Goal: Information Seeking & Learning: Find specific fact

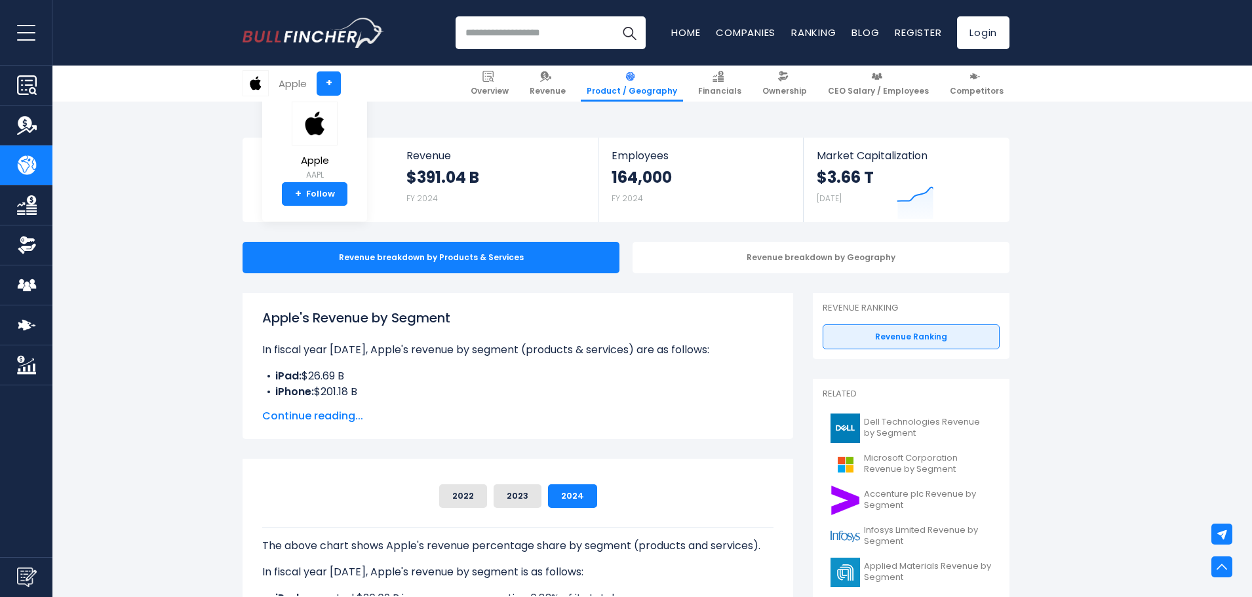
scroll to position [459, 0]
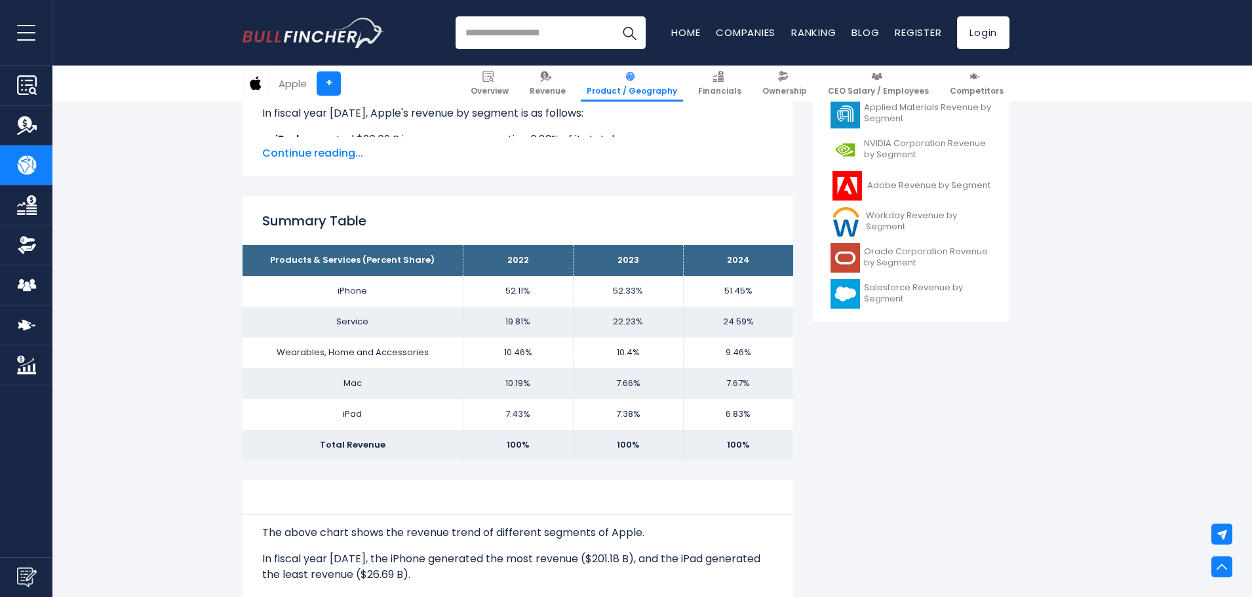
click at [521, 456] on td "100%" at bounding box center [518, 445] width 110 height 31
drag, startPoint x: 548, startPoint y: 418, endPoint x: 505, endPoint y: 406, distance: 44.8
click at [505, 406] on td "7.43%" at bounding box center [518, 414] width 110 height 31
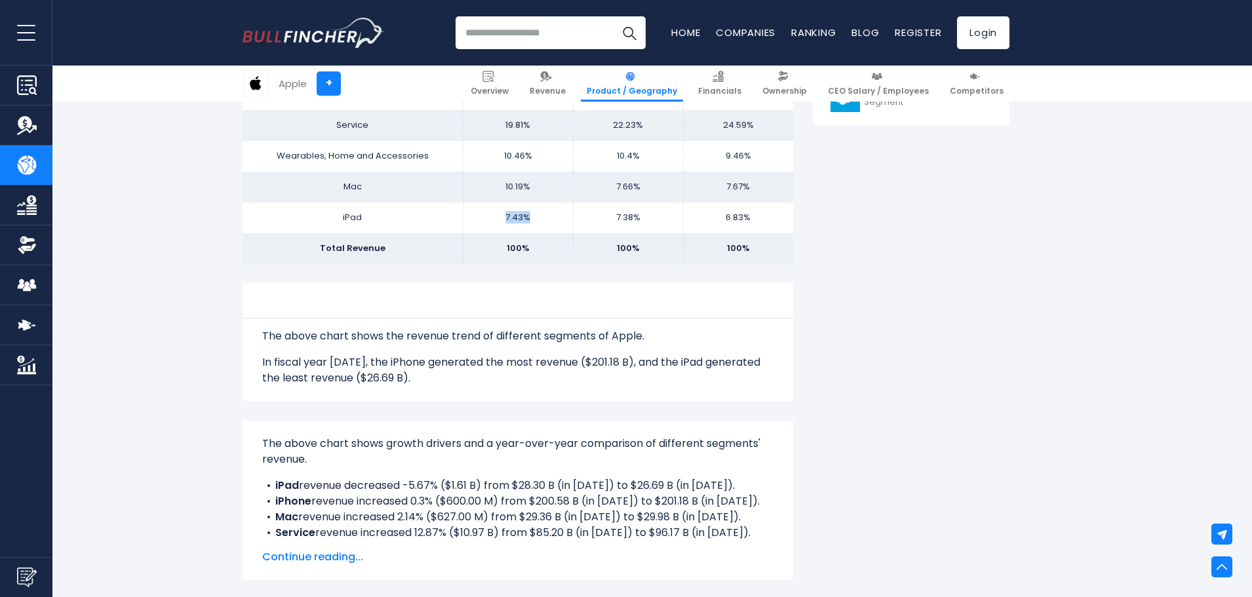
scroll to position [393, 0]
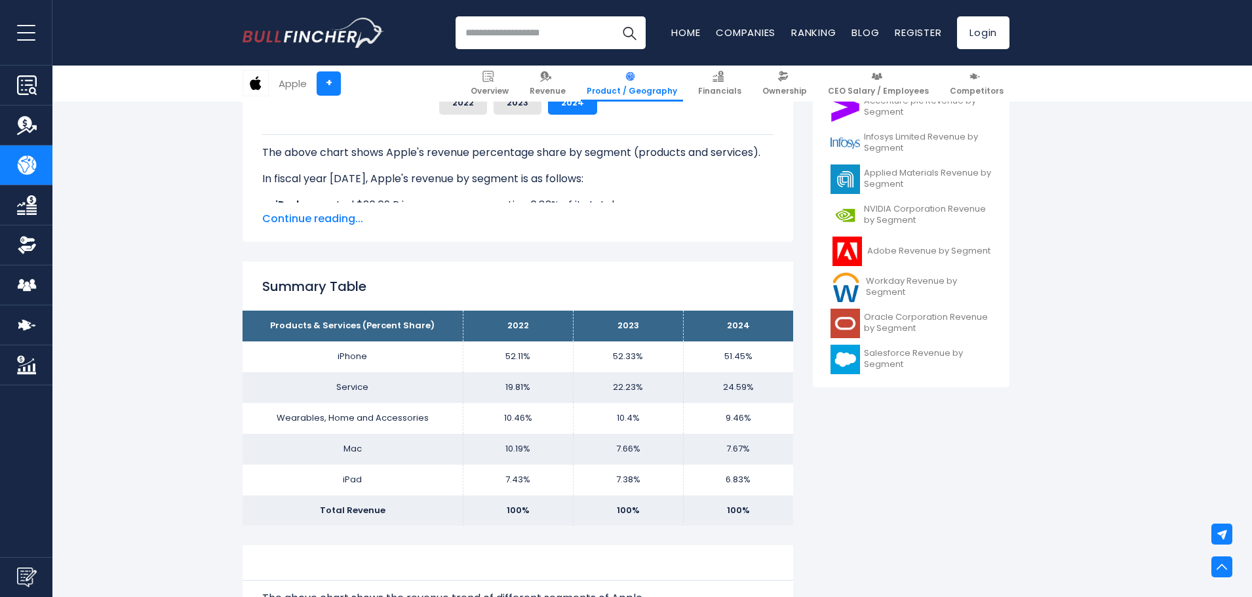
click at [593, 326] on th "2023" at bounding box center [628, 326] width 110 height 31
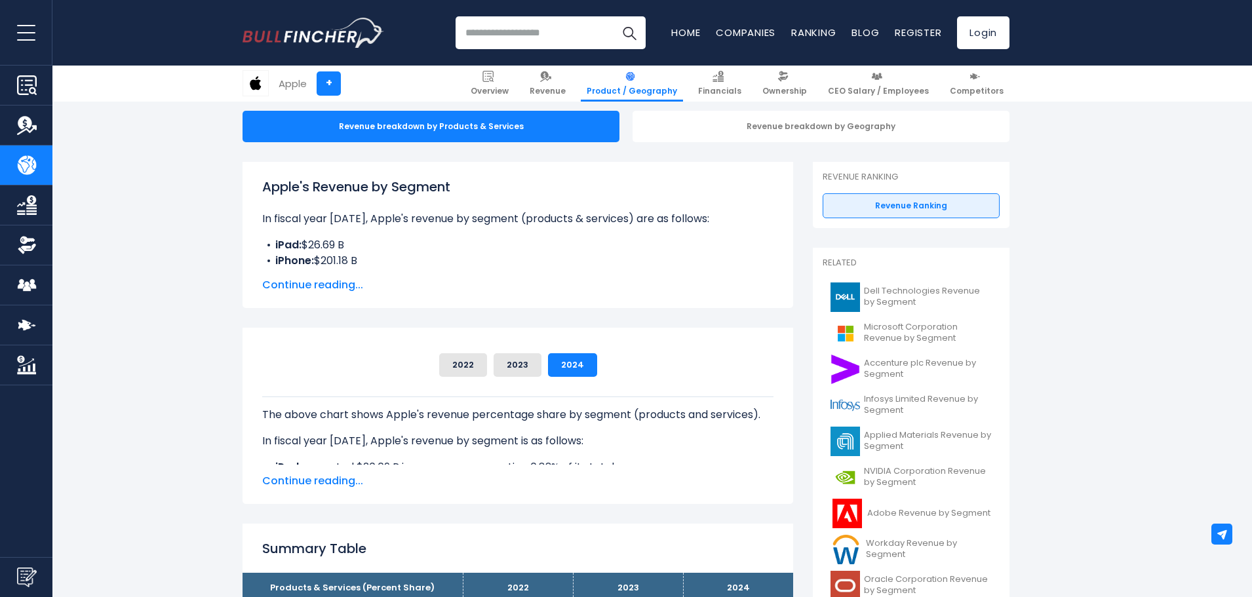
scroll to position [0, 0]
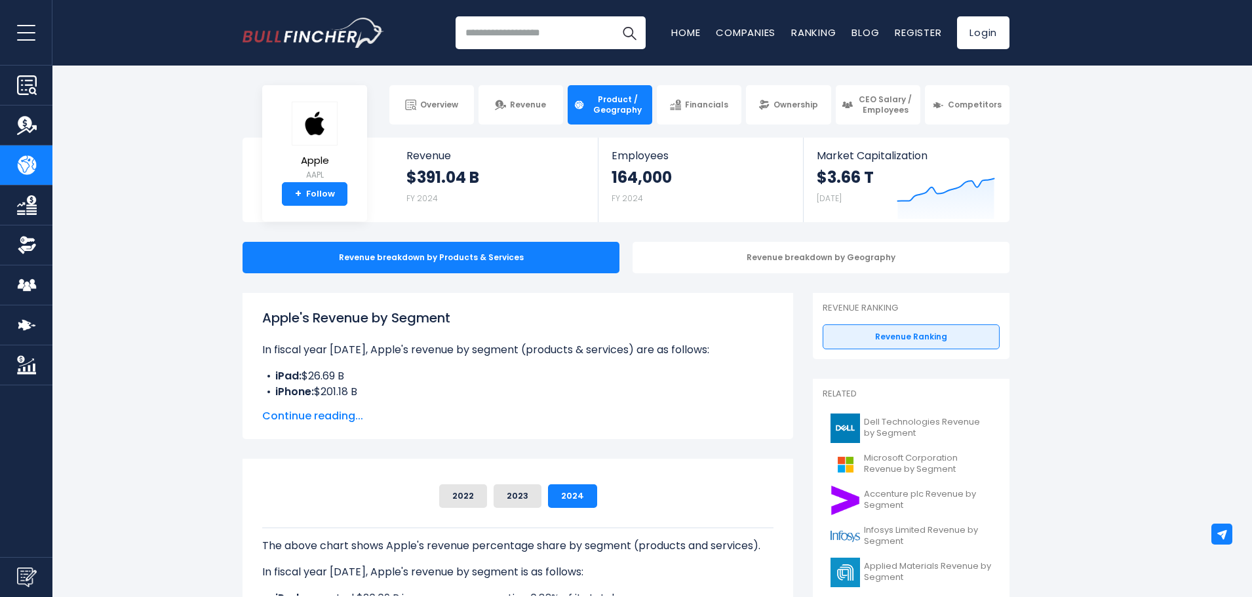
click at [327, 419] on span "Continue reading..." at bounding box center [517, 416] width 511 height 16
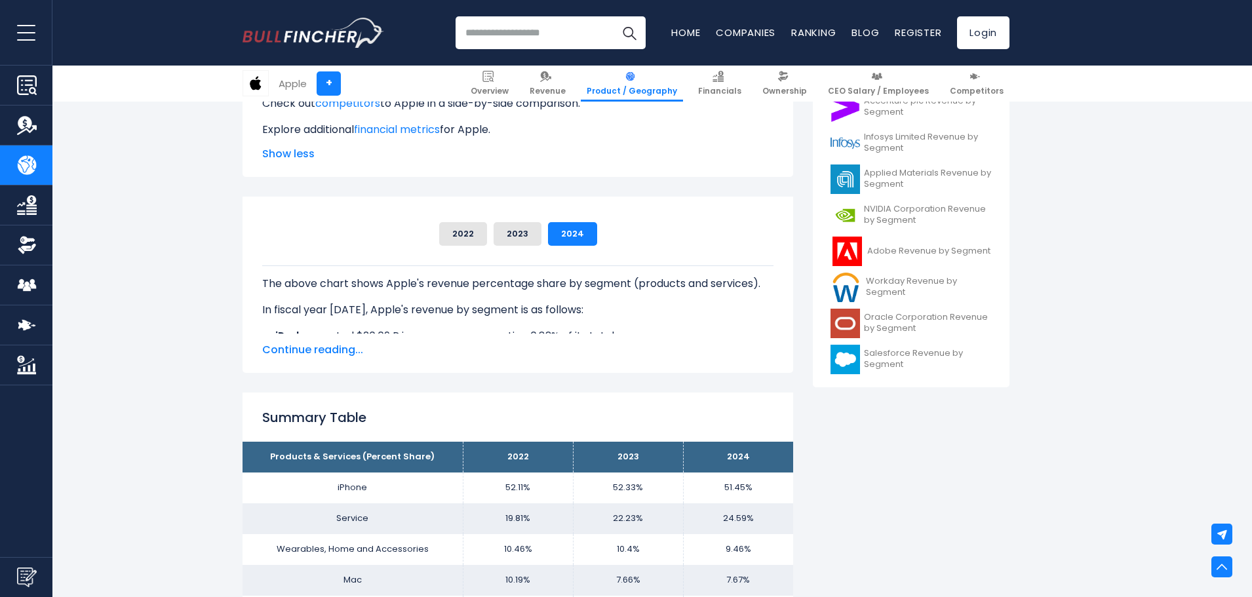
scroll to position [524, 0]
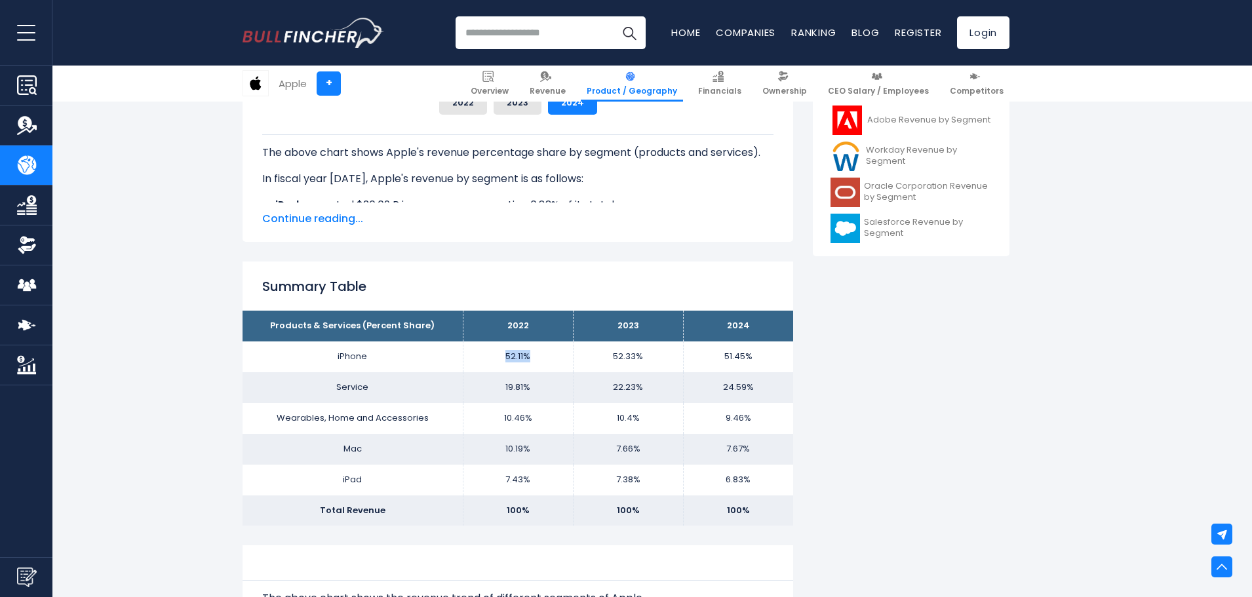
drag, startPoint x: 530, startPoint y: 354, endPoint x: 539, endPoint y: 353, distance: 8.5
click at [539, 353] on td "52.11%" at bounding box center [518, 357] width 110 height 31
copy td "52.11%"
click at [513, 395] on td "19.81%" at bounding box center [518, 387] width 110 height 31
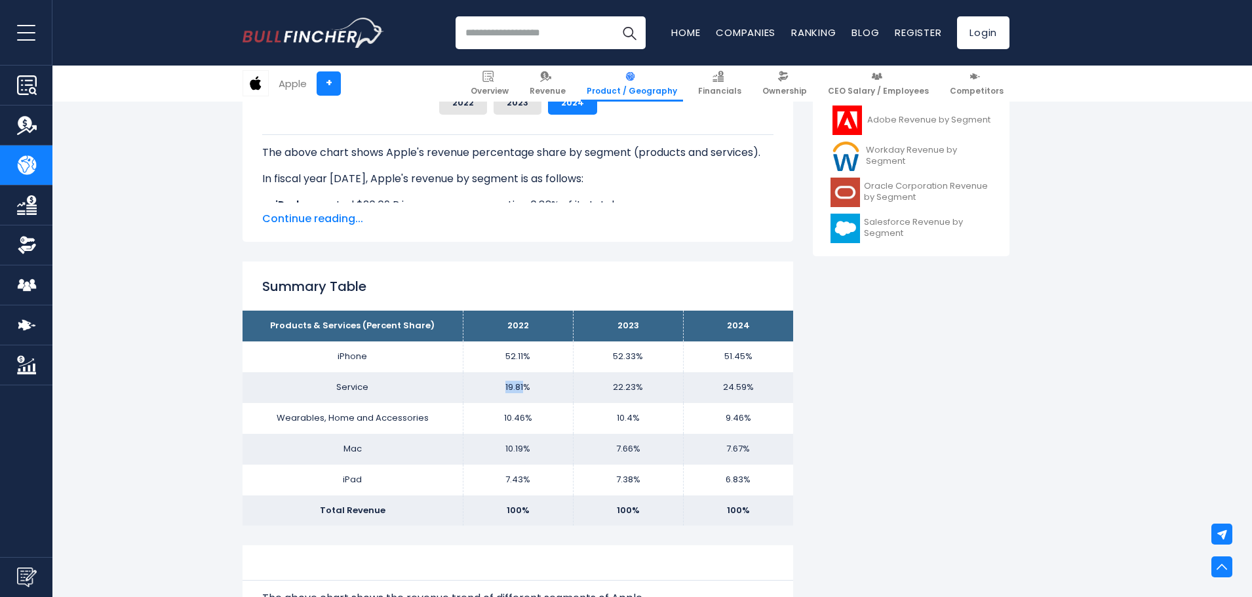
click at [516, 392] on td "19.81%" at bounding box center [518, 387] width 110 height 31
click at [534, 437] on td "10.19%" at bounding box center [518, 449] width 110 height 31
click at [360, 389] on td "Service" at bounding box center [353, 387] width 220 height 31
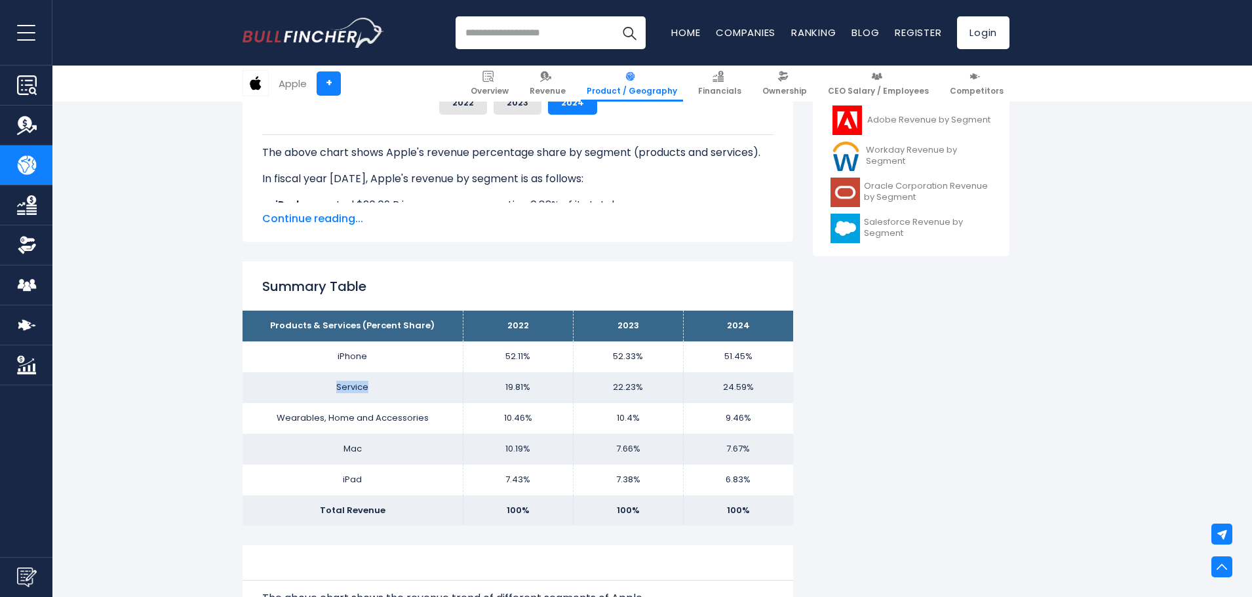
click at [360, 388] on td "Service" at bounding box center [353, 387] width 220 height 31
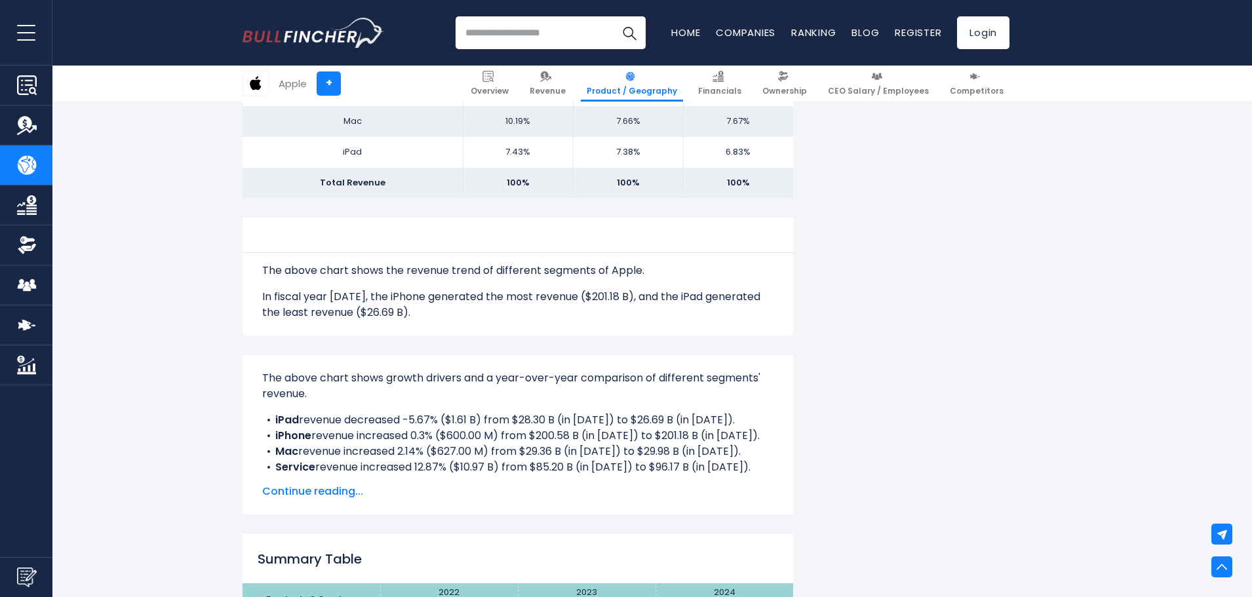
scroll to position [590, 0]
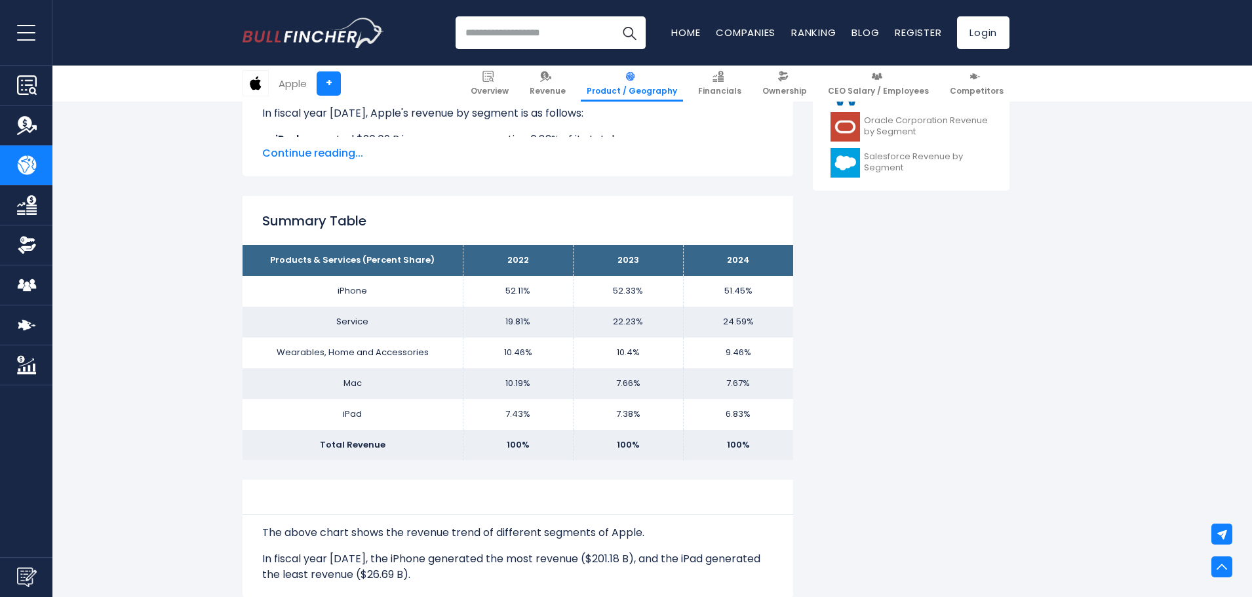
click at [513, 294] on td "52.11%" at bounding box center [518, 291] width 110 height 31
click at [726, 288] on td "51.45%" at bounding box center [738, 291] width 110 height 31
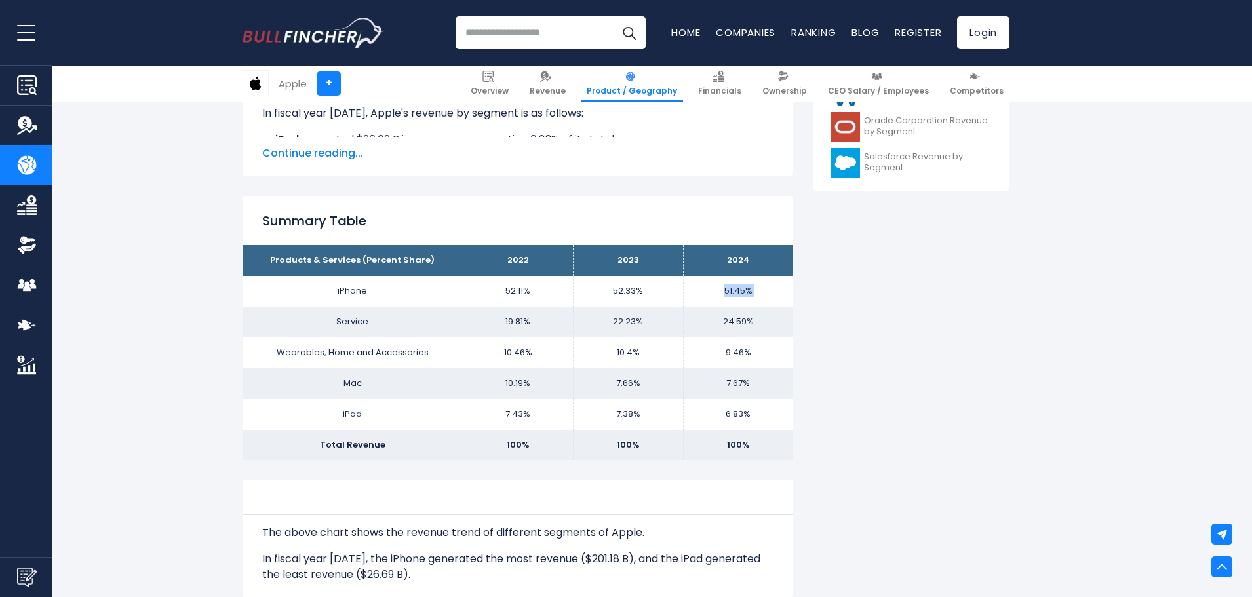
click at [726, 288] on td "51.45%" at bounding box center [738, 291] width 110 height 31
copy tbody "51.45%"
click at [729, 296] on td "51.45%" at bounding box center [738, 291] width 110 height 31
click at [722, 292] on td "51.45%" at bounding box center [738, 291] width 110 height 31
drag, startPoint x: 725, startPoint y: 290, endPoint x: 746, endPoint y: 294, distance: 21.3
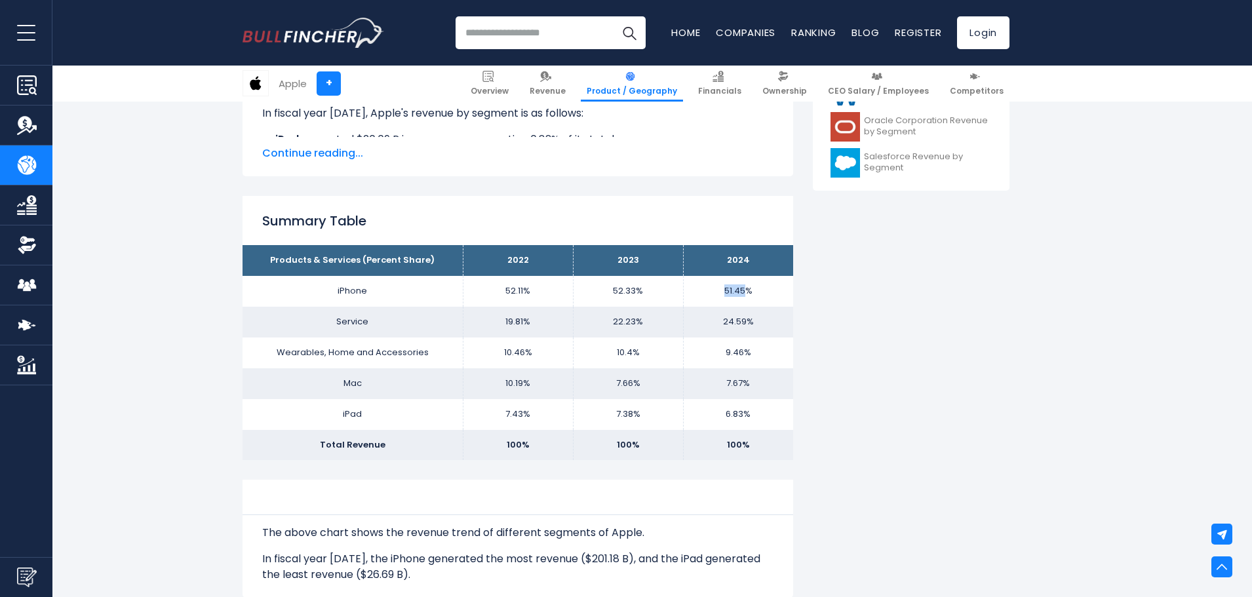
click at [746, 294] on td "51.45%" at bounding box center [738, 291] width 110 height 31
copy td "51.45"
click at [749, 321] on td "24.59%" at bounding box center [738, 322] width 110 height 31
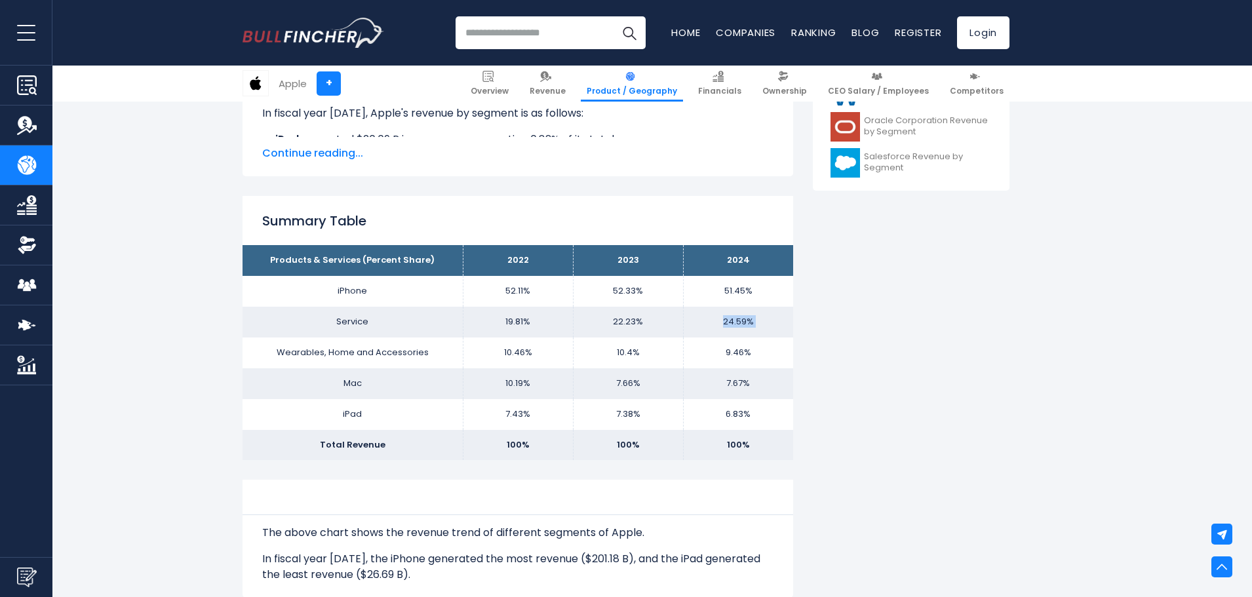
copy tbody "24.59%"
click at [740, 354] on td "9.46%" at bounding box center [738, 353] width 110 height 31
drag, startPoint x: 752, startPoint y: 354, endPoint x: 728, endPoint y: 360, distance: 25.0
click at [728, 360] on td "9.46%" at bounding box center [738, 353] width 110 height 31
copy td "9.46%"
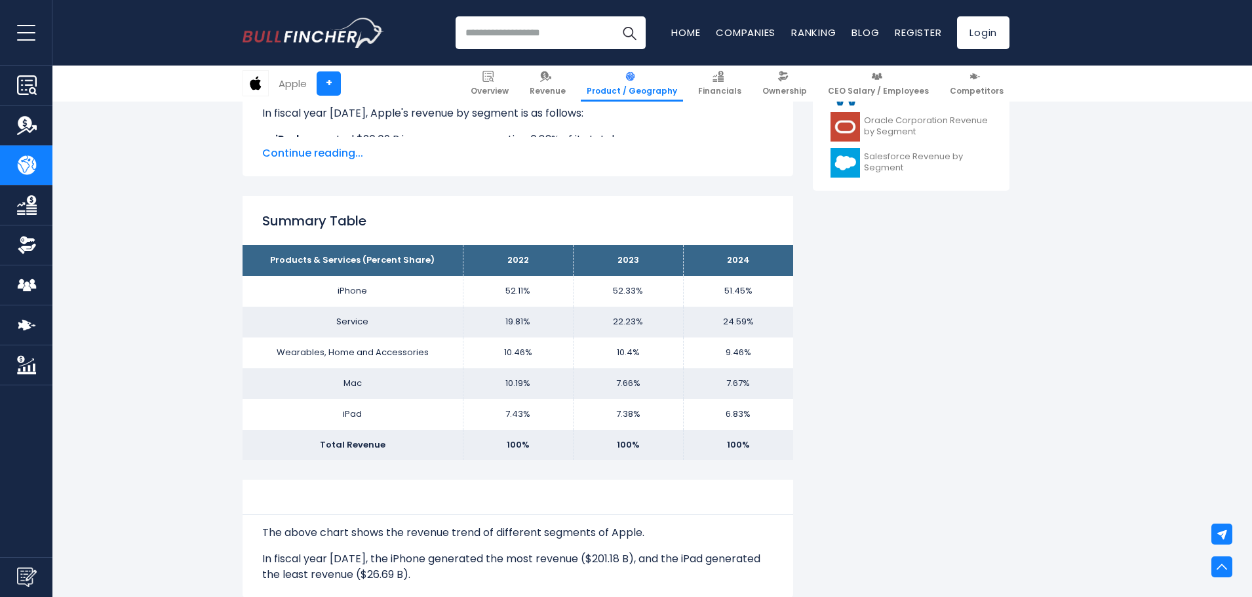
click at [728, 384] on td "7.67%" at bounding box center [738, 383] width 110 height 31
copy tbody "7.67%"
click at [709, 414] on td "6.83%" at bounding box center [738, 414] width 110 height 31
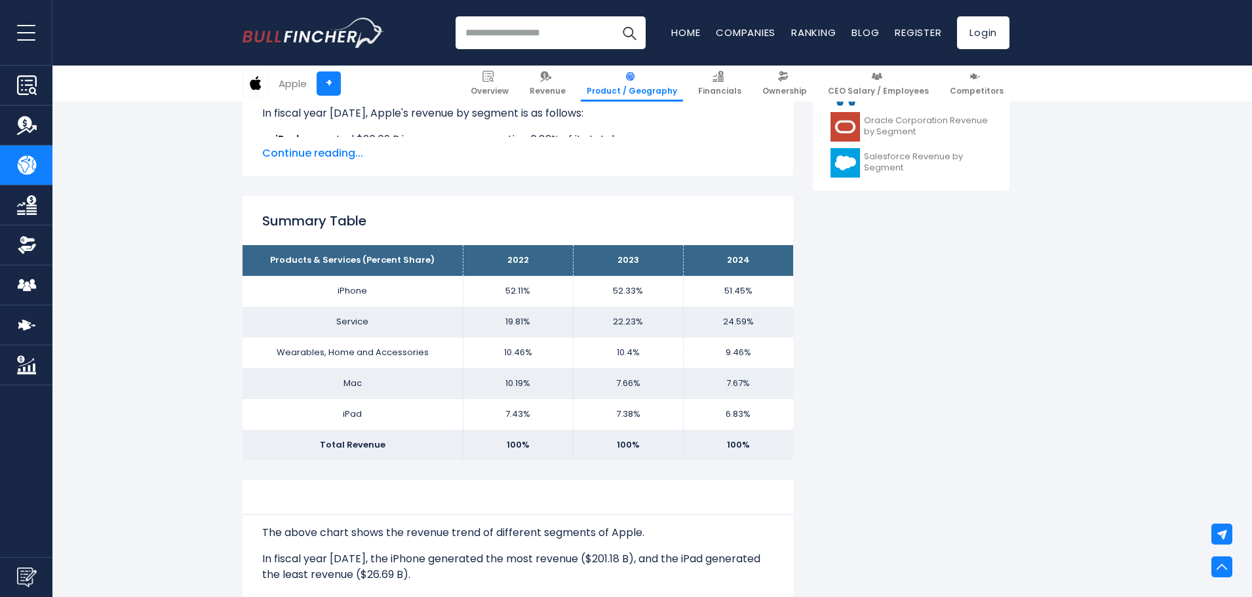
click at [724, 412] on td "6.83%" at bounding box center [738, 414] width 110 height 31
click at [725, 412] on td "6.83%" at bounding box center [738, 414] width 110 height 31
copy tbody "6.83%"
drag, startPoint x: 61, startPoint y: 131, endPoint x: 46, endPoint y: 146, distance: 21.3
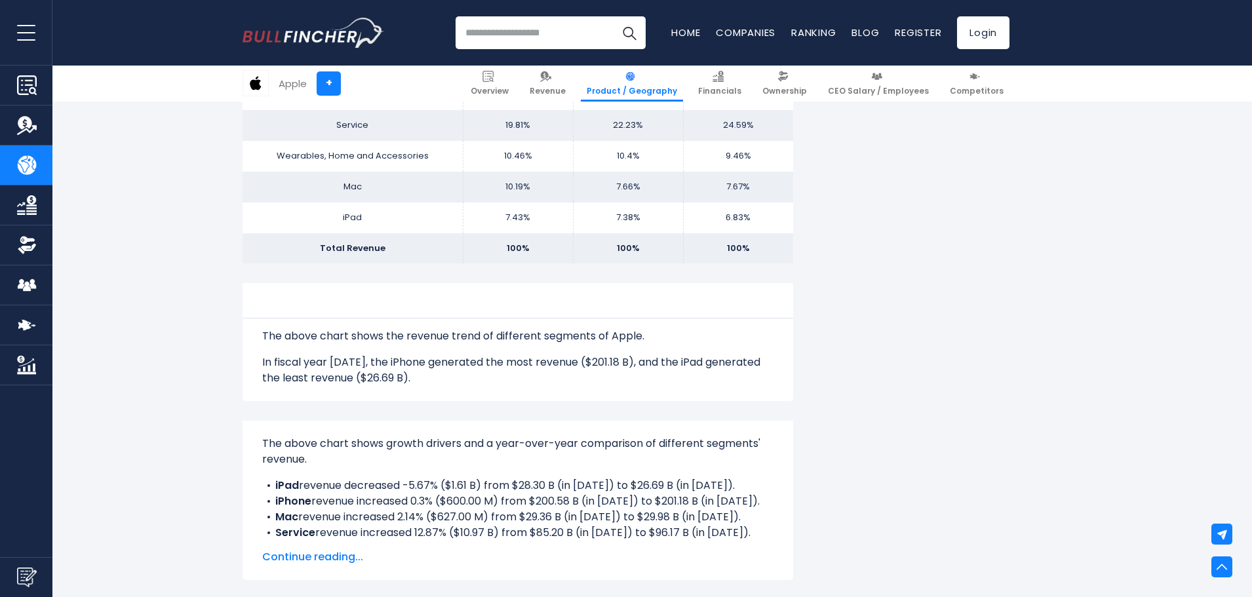
scroll to position [655, 0]
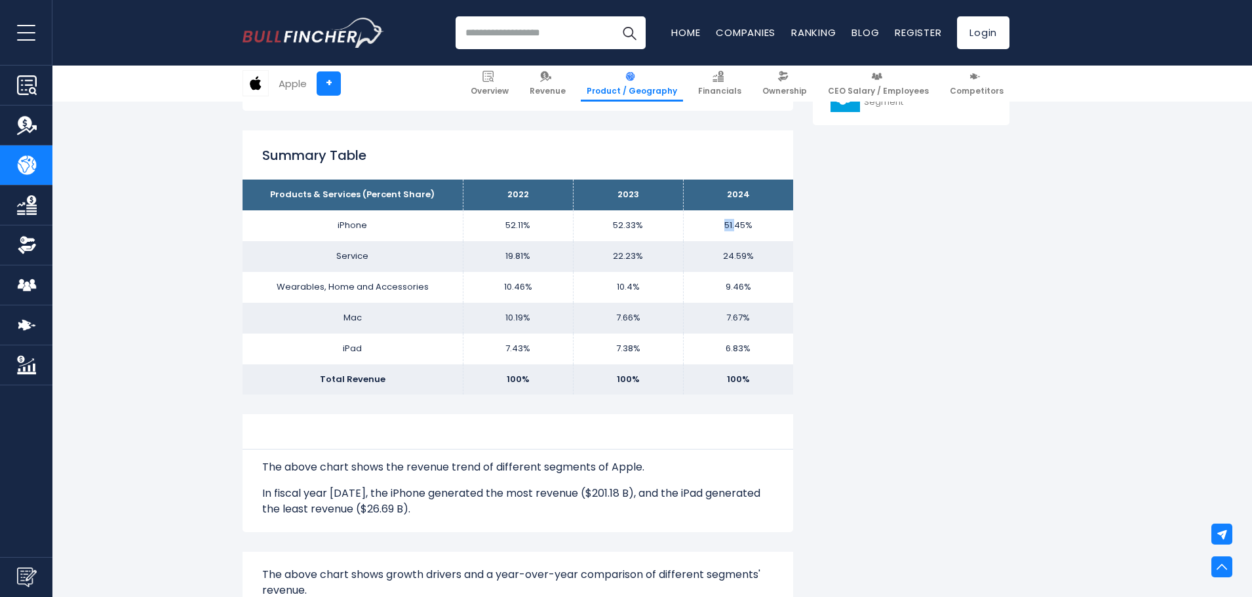
drag, startPoint x: 727, startPoint y: 221, endPoint x: 744, endPoint y: 230, distance: 19.4
click at [741, 225] on td "51.45%" at bounding box center [738, 225] width 110 height 31
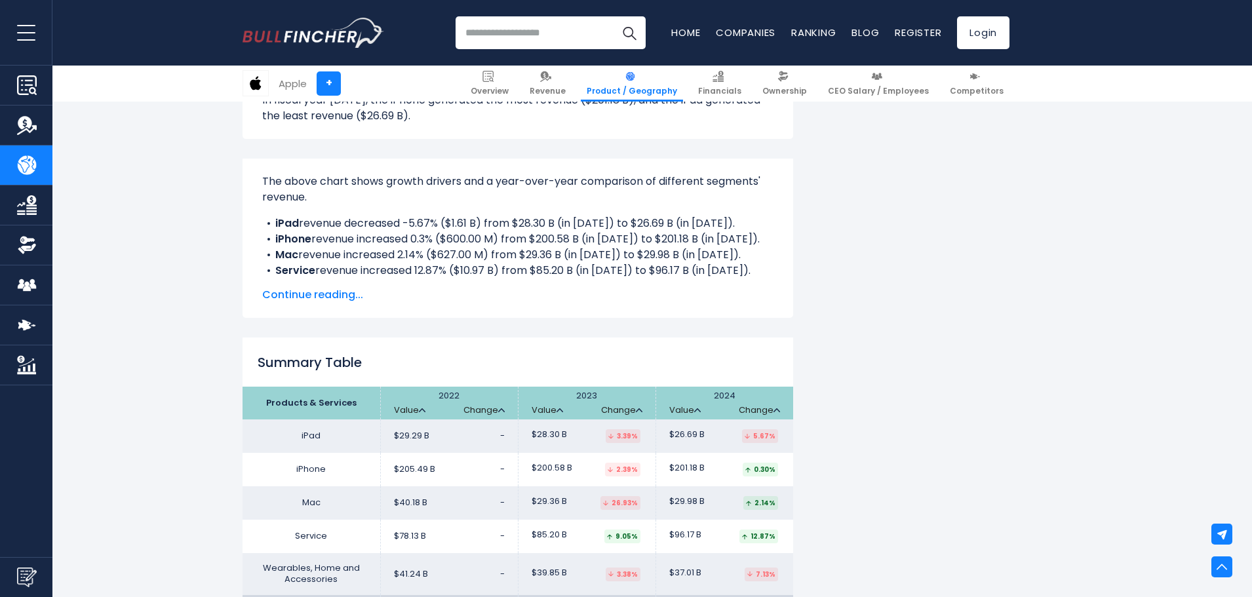
scroll to position [1442, 0]
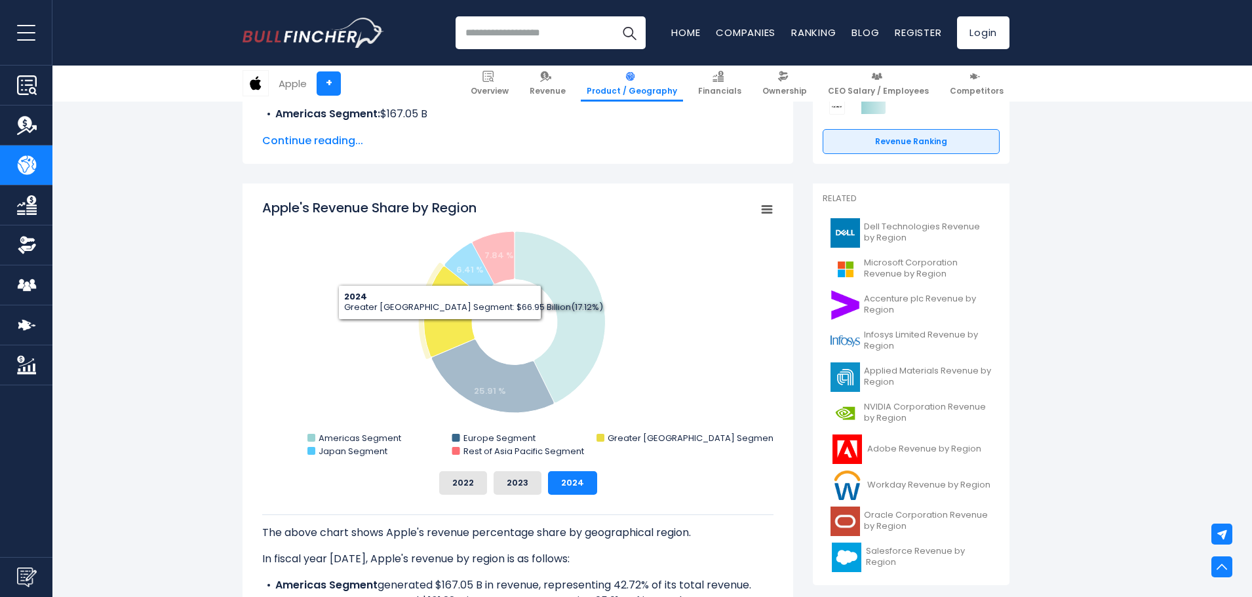
scroll to position [393, 0]
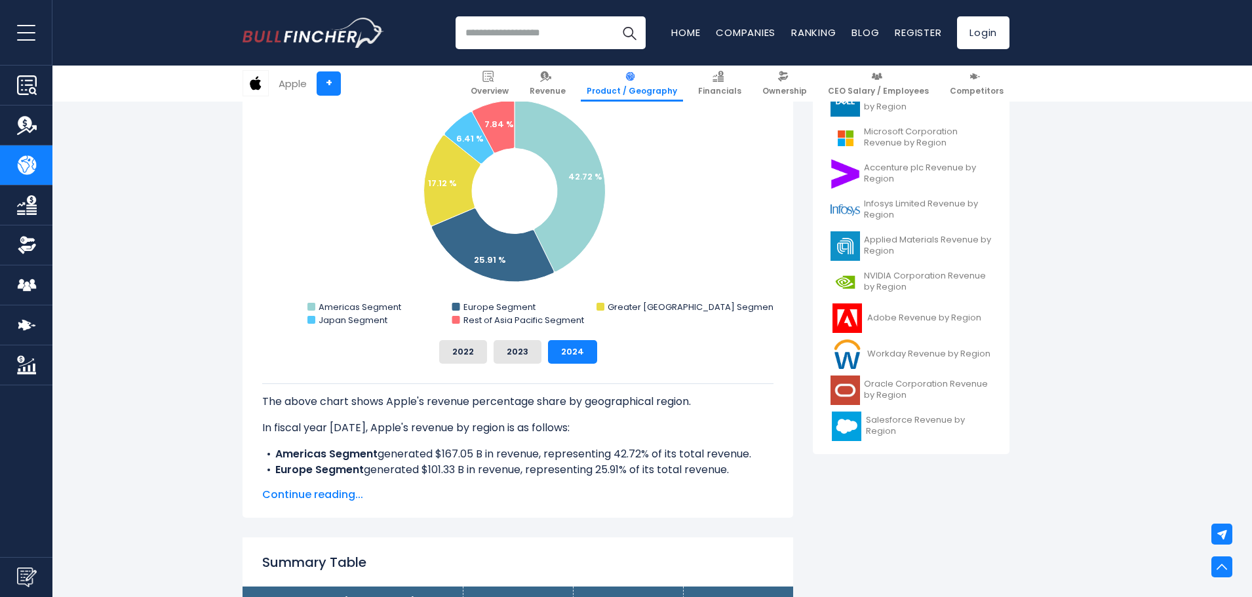
click at [459, 405] on p "The above chart shows Apple's revenue percentage share by geographical region." at bounding box center [517, 402] width 511 height 16
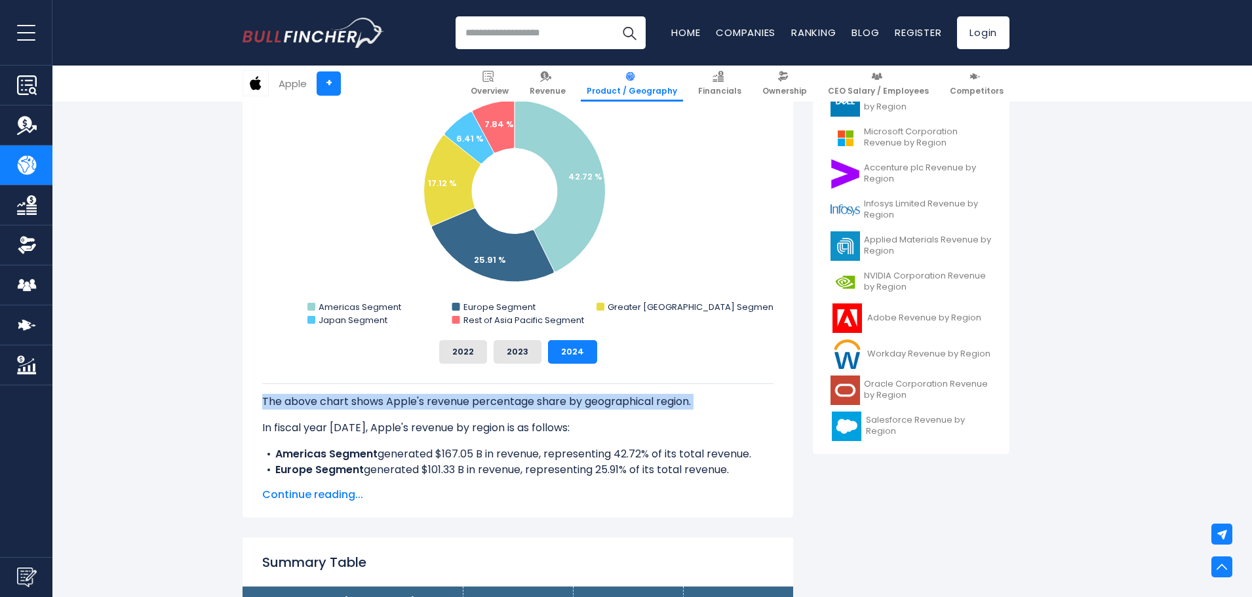
click at [459, 405] on p "The above chart shows Apple's revenue percentage share by geographical region." at bounding box center [517, 402] width 511 height 16
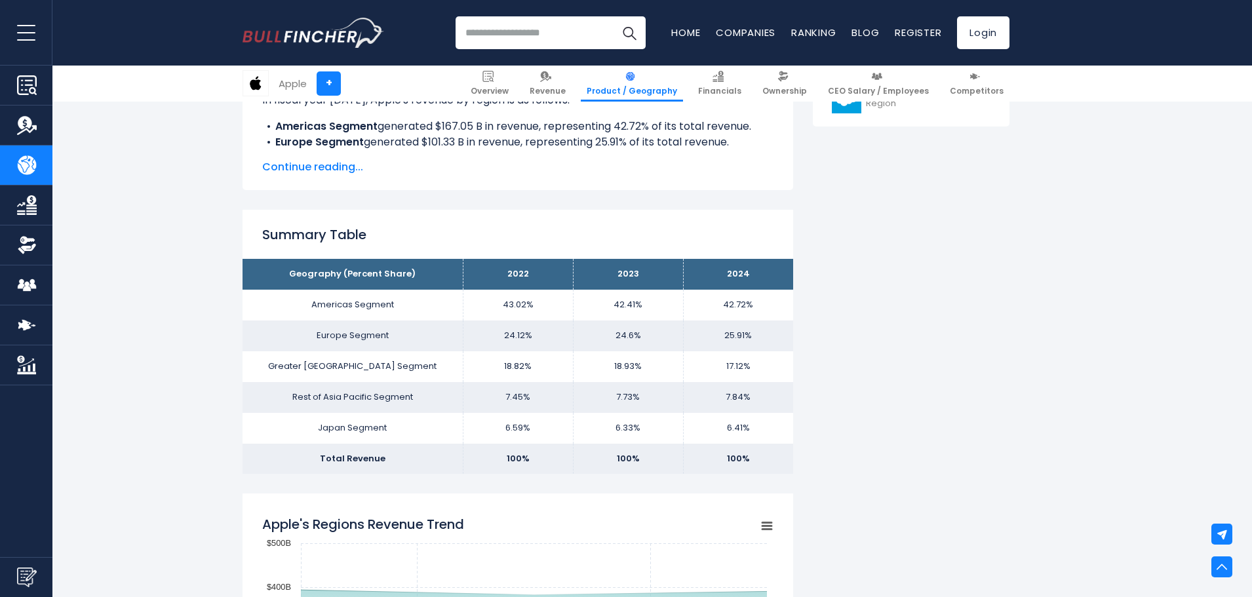
scroll to position [459, 0]
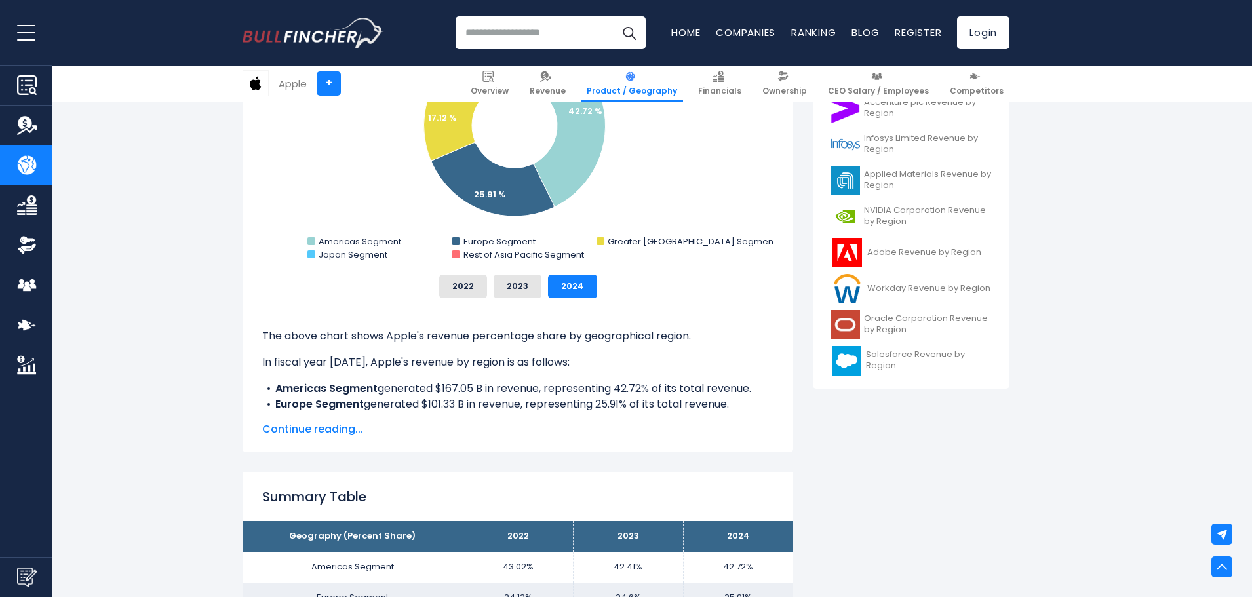
click at [310, 430] on span "Continue reading..." at bounding box center [517, 429] width 511 height 16
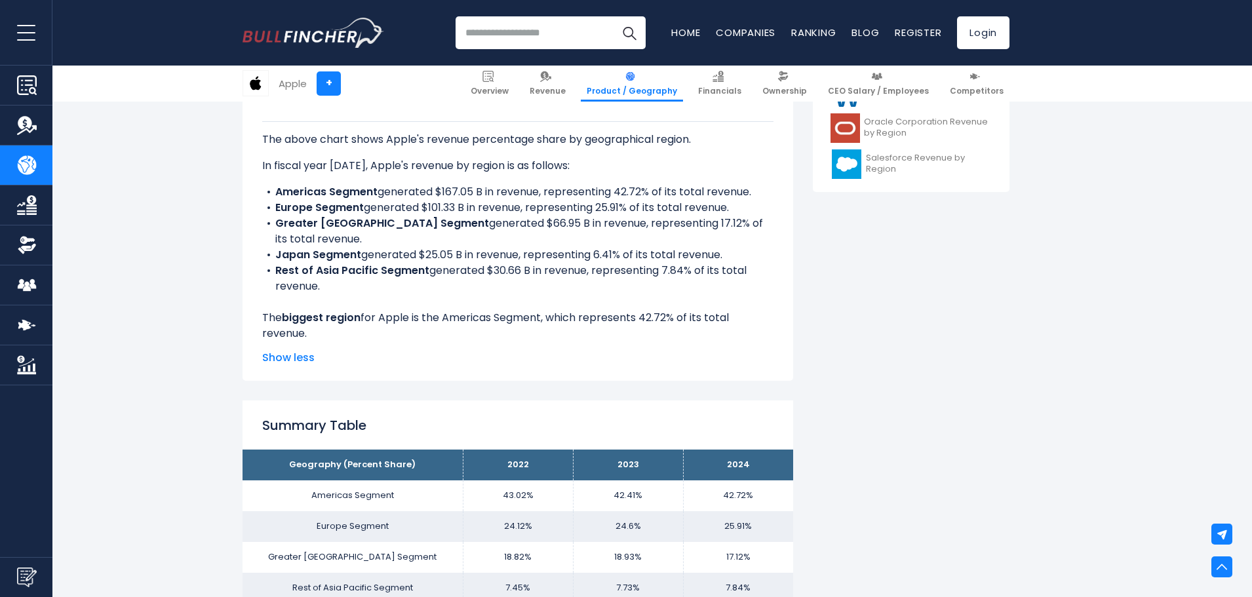
scroll to position [787, 0]
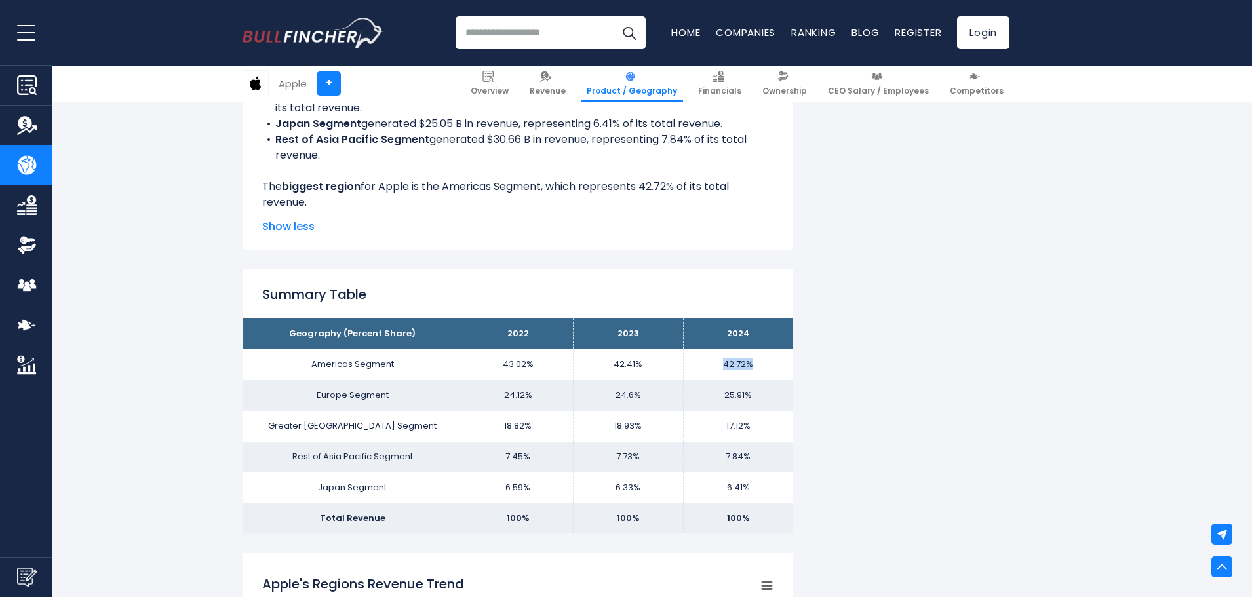
drag, startPoint x: 747, startPoint y: 366, endPoint x: 771, endPoint y: 366, distance: 23.6
click at [771, 366] on td "42.72%" at bounding box center [738, 364] width 110 height 31
copy td "42.72%"
click at [726, 401] on td "25.91%" at bounding box center [738, 395] width 110 height 31
copy td "25.91%"
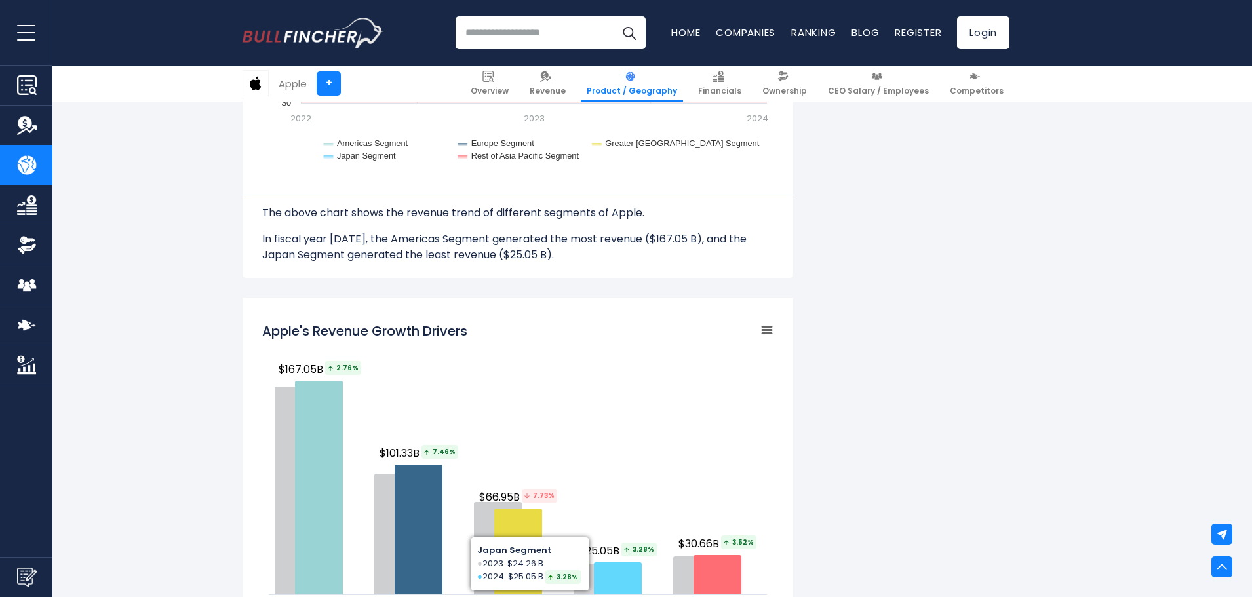
scroll to position [1770, 0]
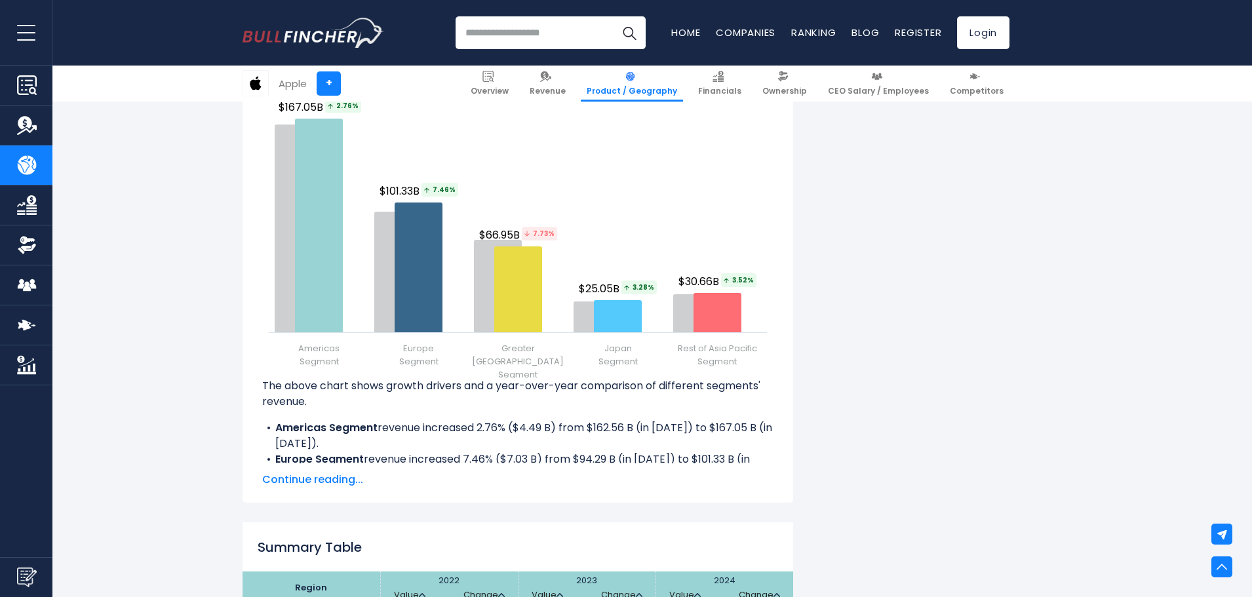
click at [308, 477] on span "Continue reading..." at bounding box center [517, 480] width 511 height 16
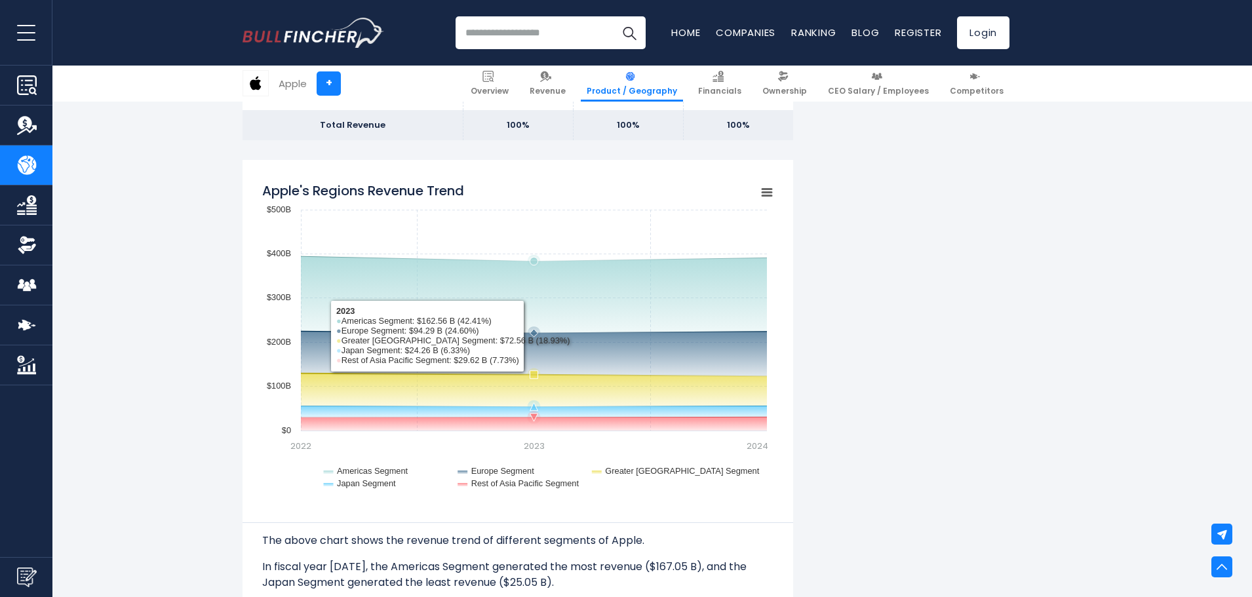
scroll to position [852, 0]
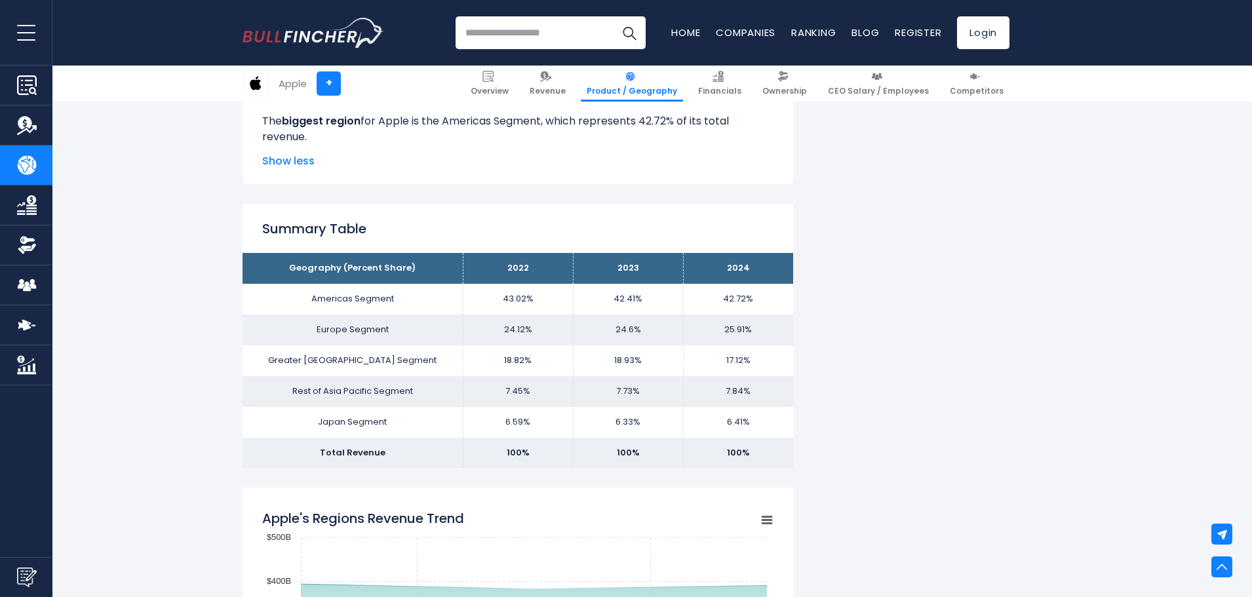
click at [740, 365] on td "17.12%" at bounding box center [738, 360] width 110 height 31
copy tbody "17.12%"
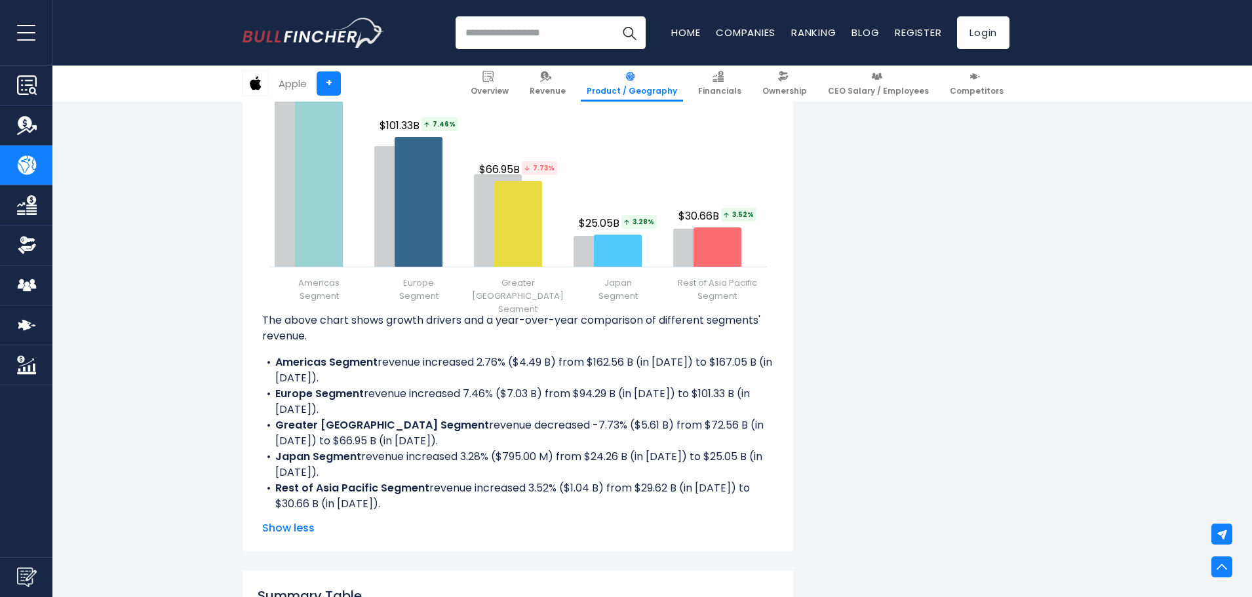
scroll to position [1639, 0]
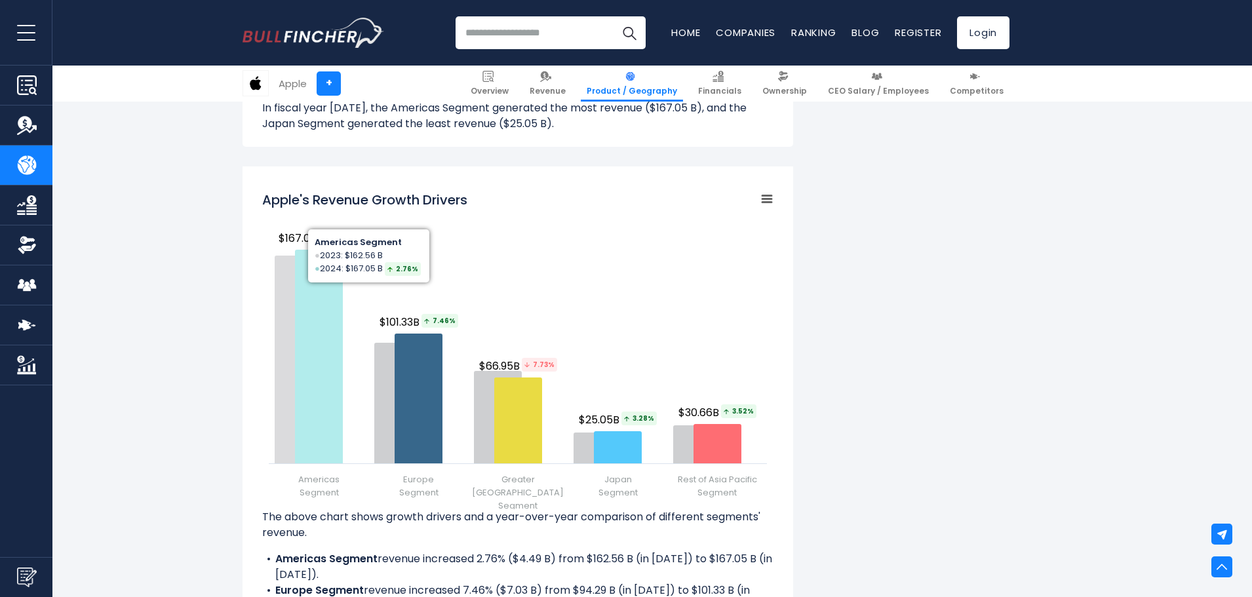
drag, startPoint x: 355, startPoint y: 240, endPoint x: 331, endPoint y: 231, distance: 25.9
click at [328, 237] on span "2.76%" at bounding box center [343, 237] width 36 height 14
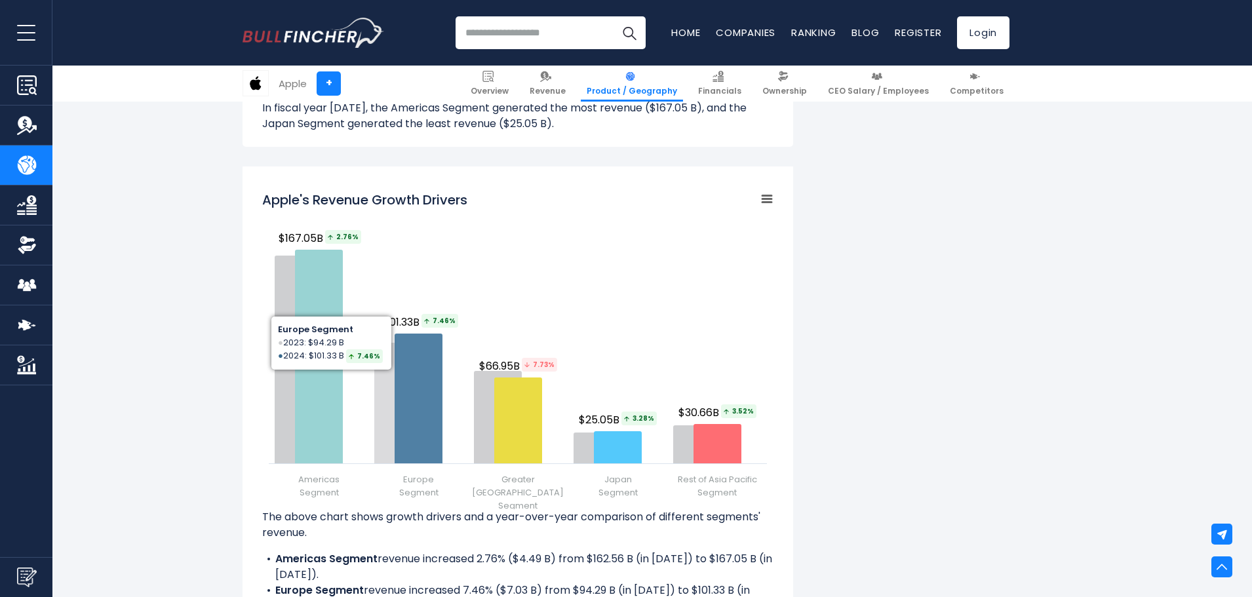
drag, startPoint x: 448, startPoint y: 324, endPoint x: 425, endPoint y: 319, distance: 23.5
click at [425, 319] on span "7.46%" at bounding box center [439, 321] width 37 height 14
